Goal: Information Seeking & Learning: Understand process/instructions

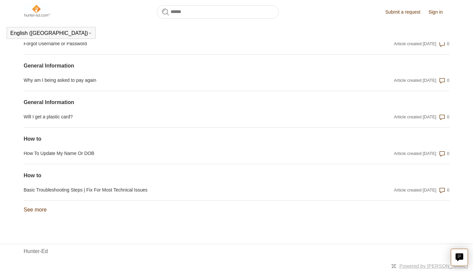
scroll to position [524, 0]
click at [86, 189] on link "Basic Troubleshooting Steps | Fix For Most Technical Issues" at bounding box center [173, 189] width 298 height 7
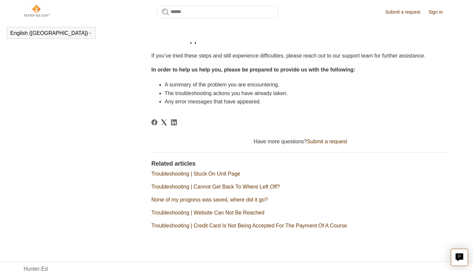
scroll to position [498, 0]
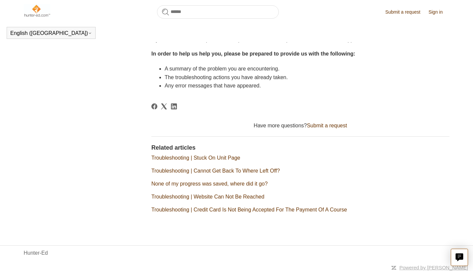
click at [213, 199] on link "Troubleshooting | Website Can Not Be Reached" at bounding box center [207, 197] width 113 height 6
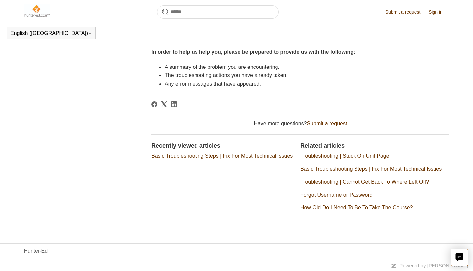
scroll to position [378, 0]
click at [457, 253] on icon "Live chat" at bounding box center [459, 257] width 8 height 8
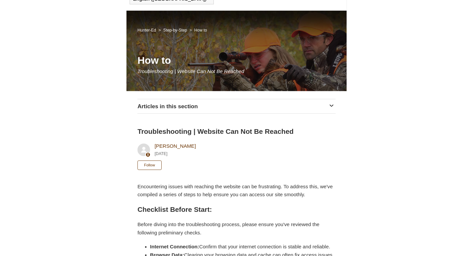
scroll to position [45, 0]
